Goal: Check status: Check status

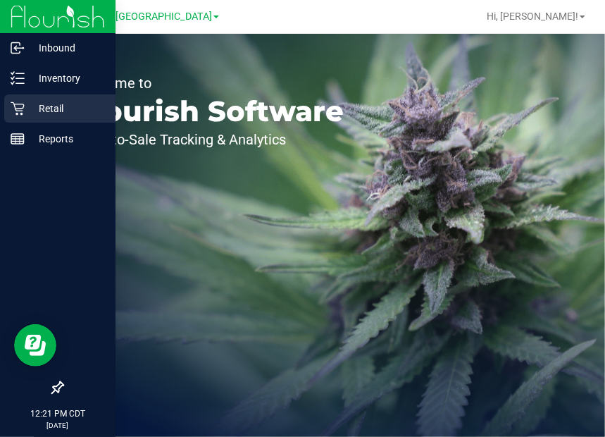
click at [48, 107] on p "Retail" at bounding box center [67, 108] width 85 height 17
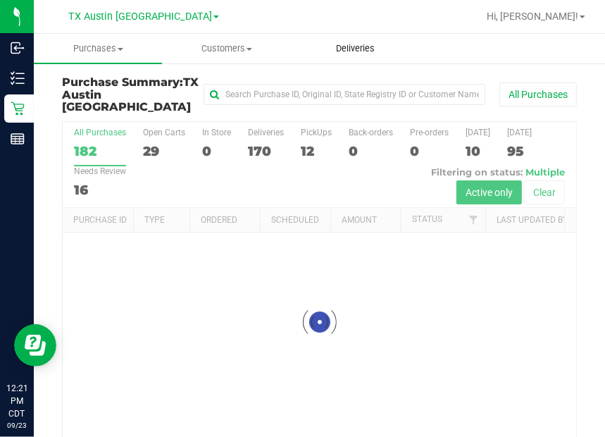
click at [348, 50] on span "Deliveries" at bounding box center [355, 48] width 77 height 13
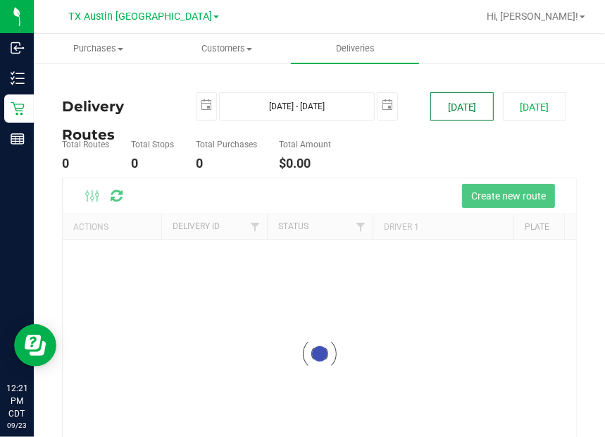
click at [453, 97] on button "[DATE]" at bounding box center [461, 106] width 63 height 28
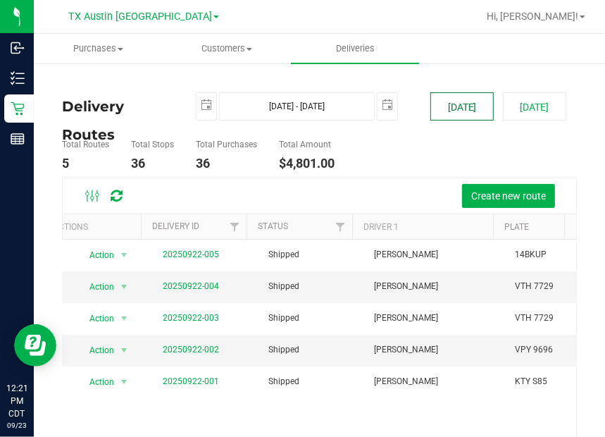
scroll to position [0, 5]
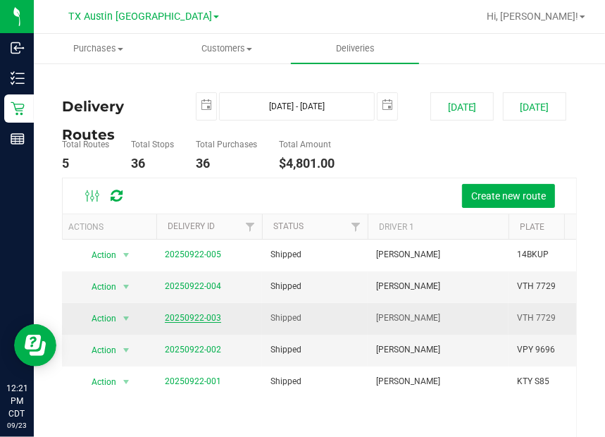
click at [195, 316] on link "20250922-003" at bounding box center [193, 318] width 56 height 10
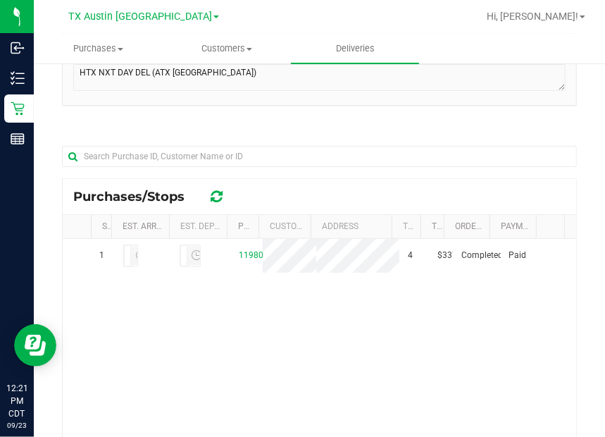
scroll to position [235, 0]
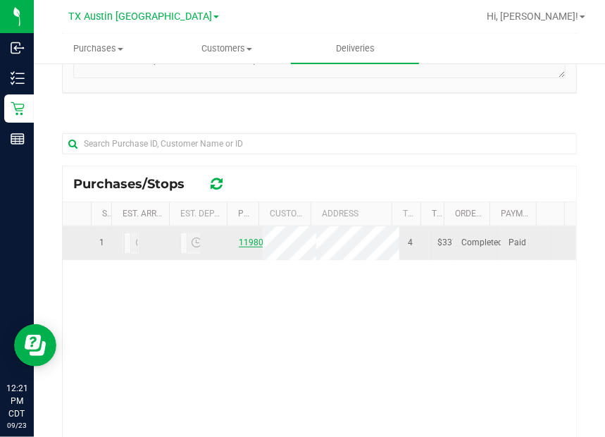
click at [240, 247] on link "11980266" at bounding box center [258, 242] width 39 height 10
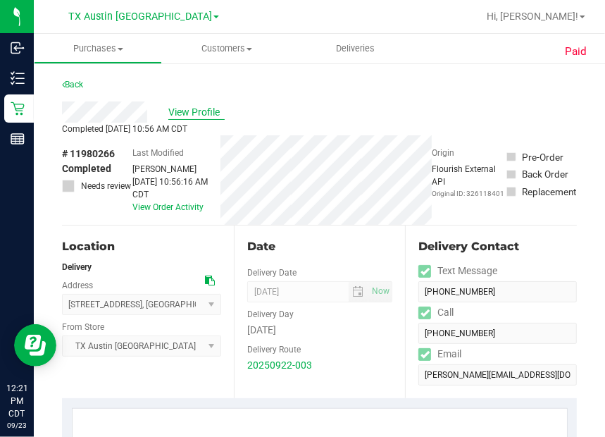
click at [201, 113] on span "View Profile" at bounding box center [196, 112] width 56 height 15
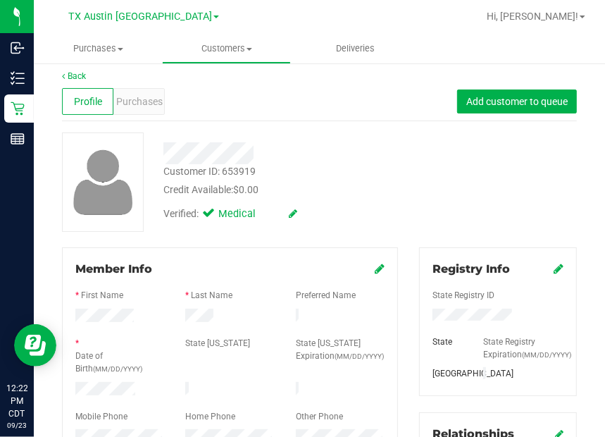
scroll to position [1, 0]
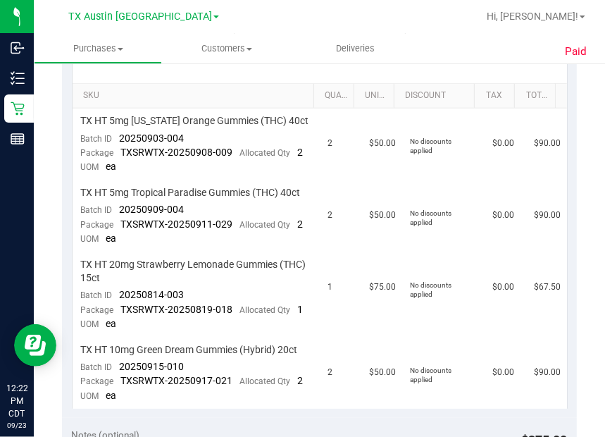
scroll to position [361, 0]
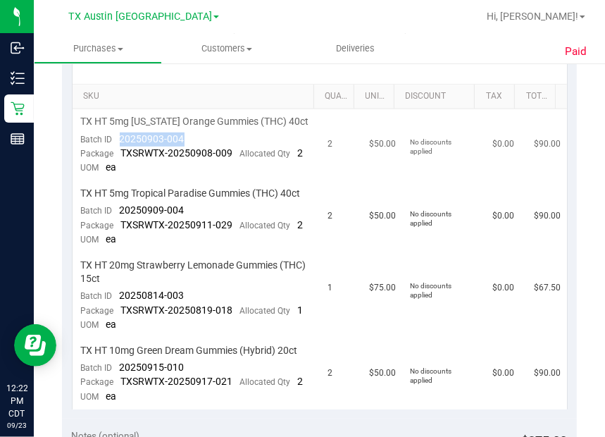
drag, startPoint x: 115, startPoint y: 134, endPoint x: 194, endPoint y: 137, distance: 79.7
click at [199, 138] on td "TX HT 5mg [US_STATE] Orange Gummies (THC) 40ct Batch ID 20250903-004 Package TX…" at bounding box center [196, 145] width 247 height 72
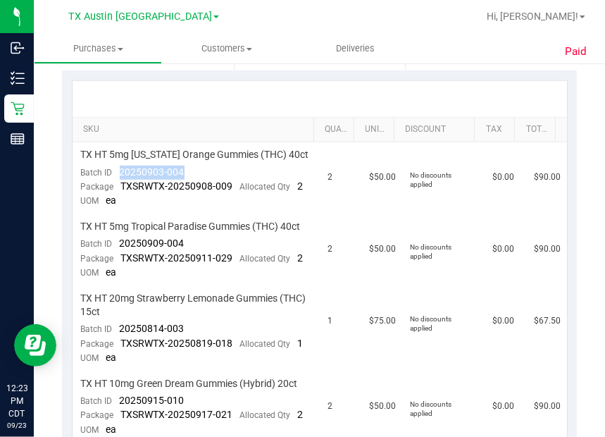
scroll to position [335, 0]
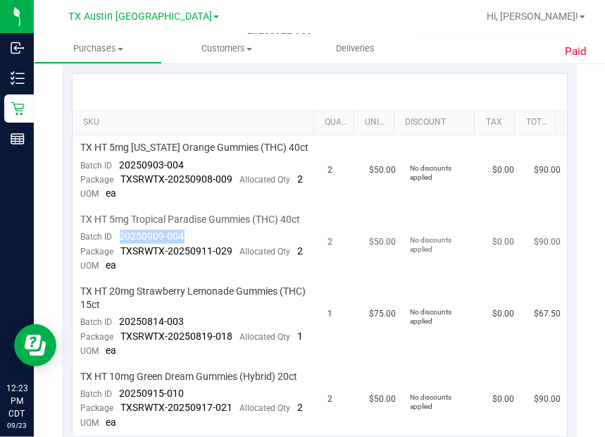
drag, startPoint x: 120, startPoint y: 262, endPoint x: 191, endPoint y: 263, distance: 70.4
click at [191, 263] on td "TX HT 5mg Tropical Paradise Gummies (THC) 40ct Batch ID 20250909-004 Package TX…" at bounding box center [196, 243] width 247 height 72
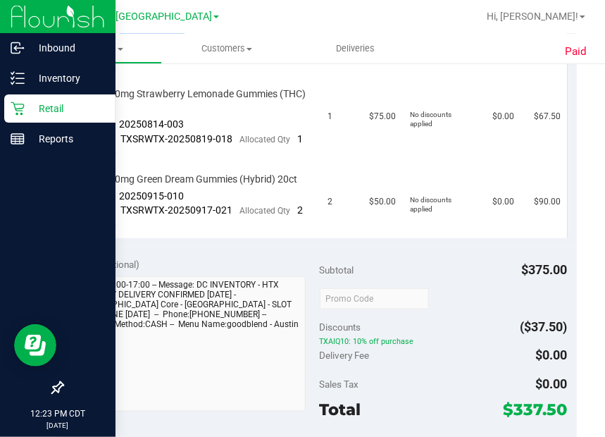
scroll to position [533, 0]
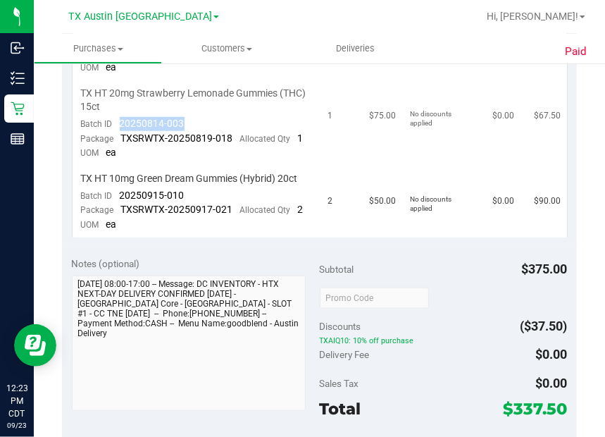
drag, startPoint x: 128, startPoint y: 160, endPoint x: 189, endPoint y: 161, distance: 61.3
click at [202, 162] on td "TX HT 20mg Strawberry Lemonade Gummies (THC) 15ct Batch ID 20250814-003 Package…" at bounding box center [196, 123] width 247 height 85
drag, startPoint x: 137, startPoint y: 266, endPoint x: 175, endPoint y: 265, distance: 37.3
click at [188, 237] on td "TX HT 10mg Green Dream Gummies (Hybrid) 20ct Batch ID 20250915-010 Package TXSR…" at bounding box center [196, 201] width 247 height 71
